Goal: Find specific page/section: Find specific page/section

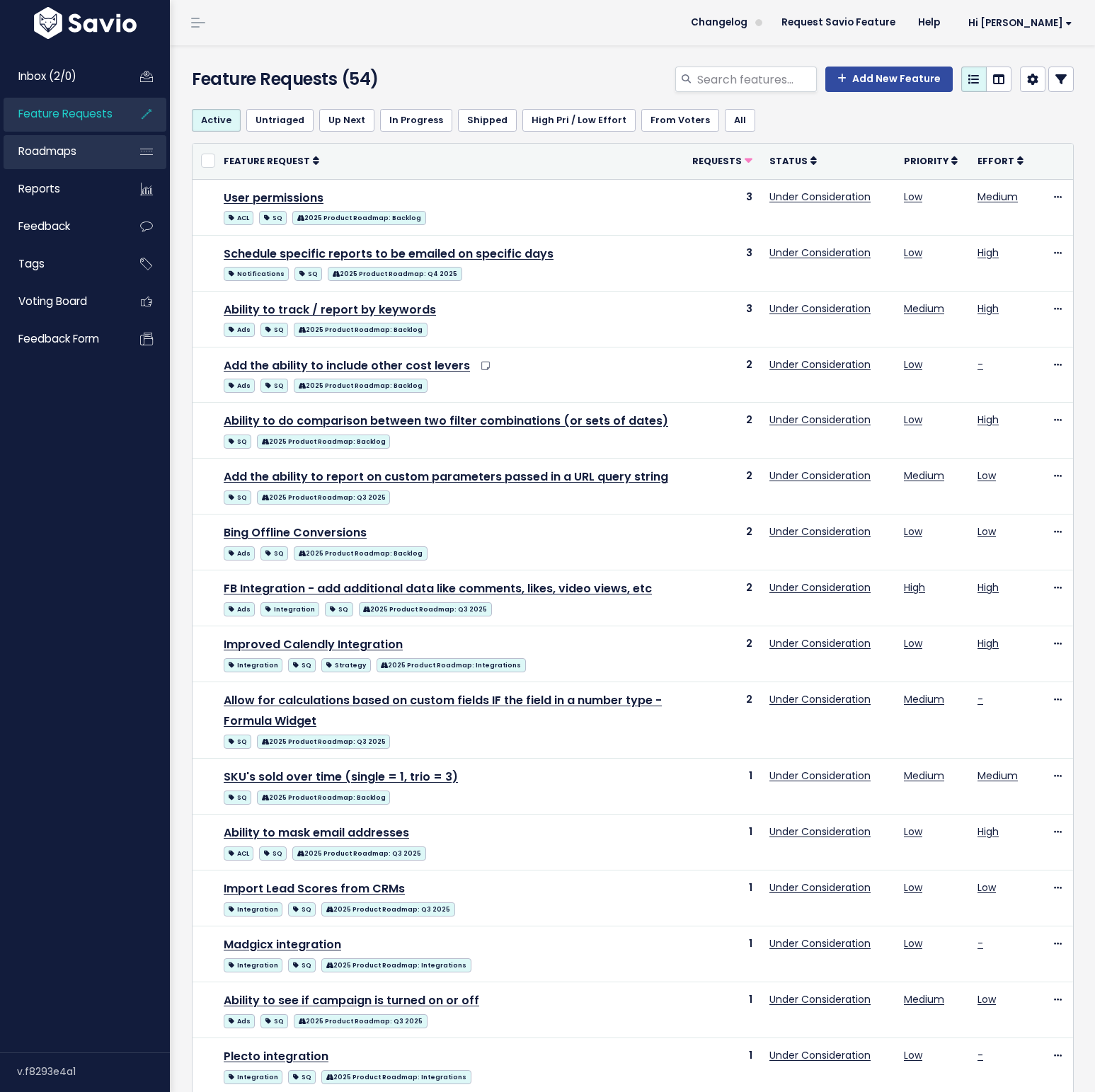
click at [73, 160] on link "Roadmaps" at bounding box center [61, 152] width 114 height 32
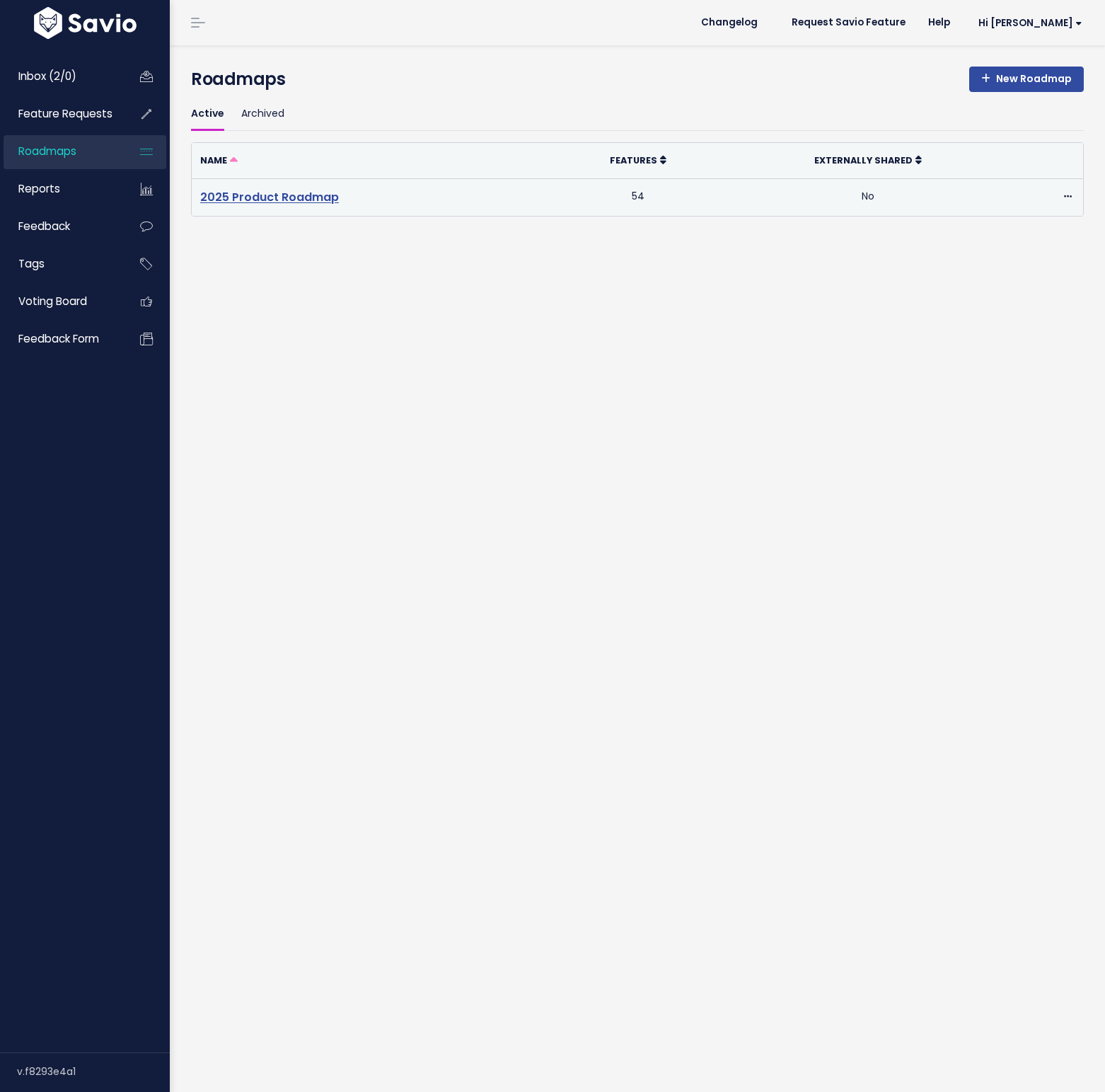
click at [242, 195] on link "2025 Product Roadmap" at bounding box center [269, 197] width 138 height 16
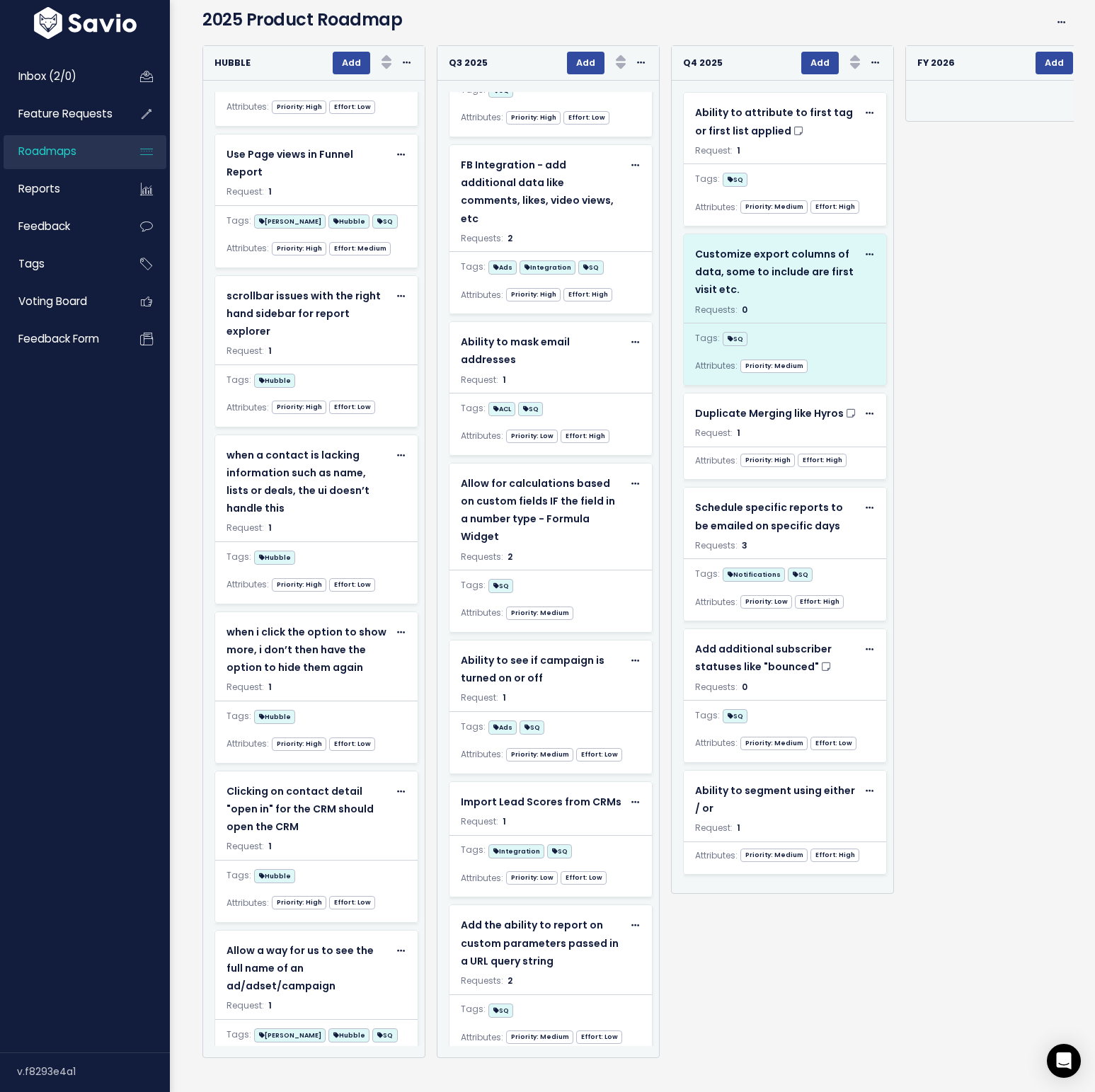
scroll to position [77, 0]
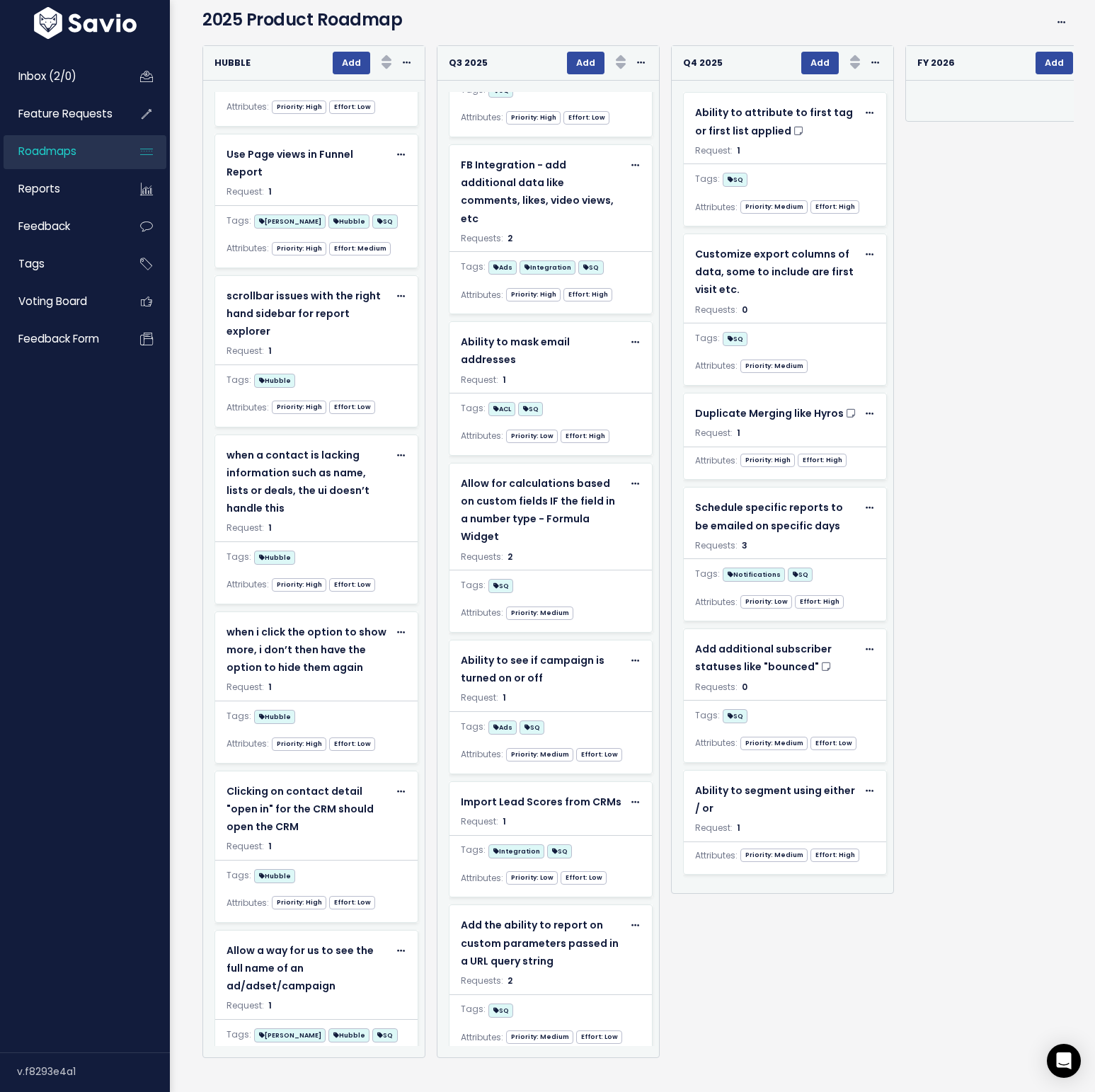
click at [931, 908] on div "Re-sorting cards... FY 2026 Add Rank Requests (Low => High) Requests (High => L…" at bounding box center [1011, 551] width 234 height 1012
click at [998, 813] on div "Re-sorting cards... FY 2026 Add Rank Requests (Low => High) Requests (High => L…" at bounding box center [1011, 551] width 234 height 1012
click at [926, 784] on div "Re-sorting cards... FY 2026 Add Rank Requests (Low => High) Requests (High => L…" at bounding box center [1011, 551] width 234 height 1012
click at [942, 772] on div "Re-sorting cards... FY 2026 Add Rank Requests (Low => High) Requests (High => L…" at bounding box center [1011, 551] width 234 height 1012
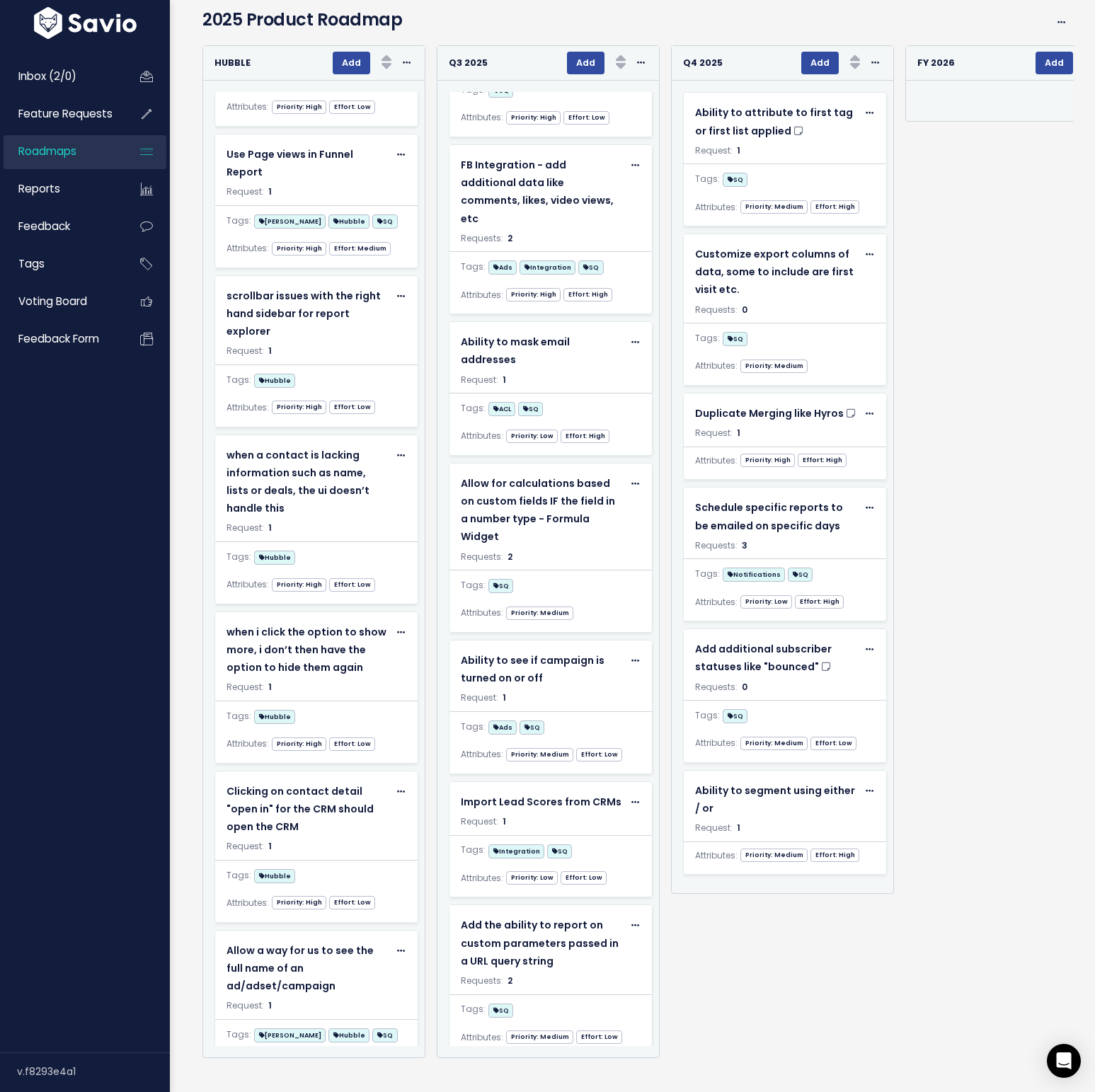
click at [942, 772] on div "Re-sorting cards... FY 2026 Add Rank Requests (Low => High) Requests (High => L…" at bounding box center [1011, 551] width 234 height 1012
click at [117, 556] on div "Inbox (2/0) Feature Requests Roadmaps Reports" at bounding box center [84, 547] width 170 height 1010
click at [914, 489] on div "Re-sorting cards... FY 2026 Add Rank Requests (Low => High) Requests (High => L…" at bounding box center [1011, 551] width 234 height 1012
